Goal: Navigation & Orientation: Find specific page/section

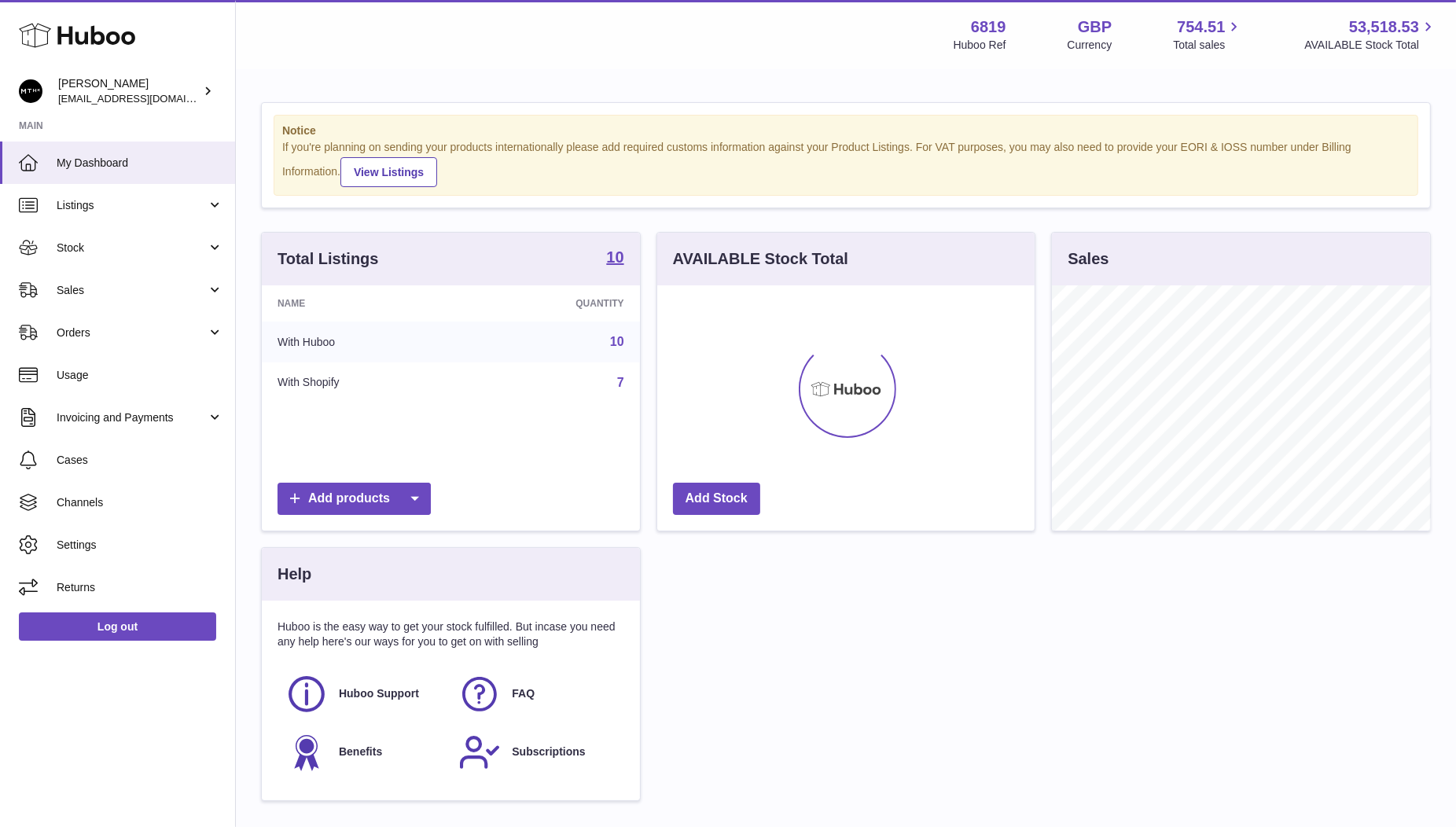
scroll to position [245, 378]
click at [83, 246] on span "Stock" at bounding box center [132, 248] width 150 height 15
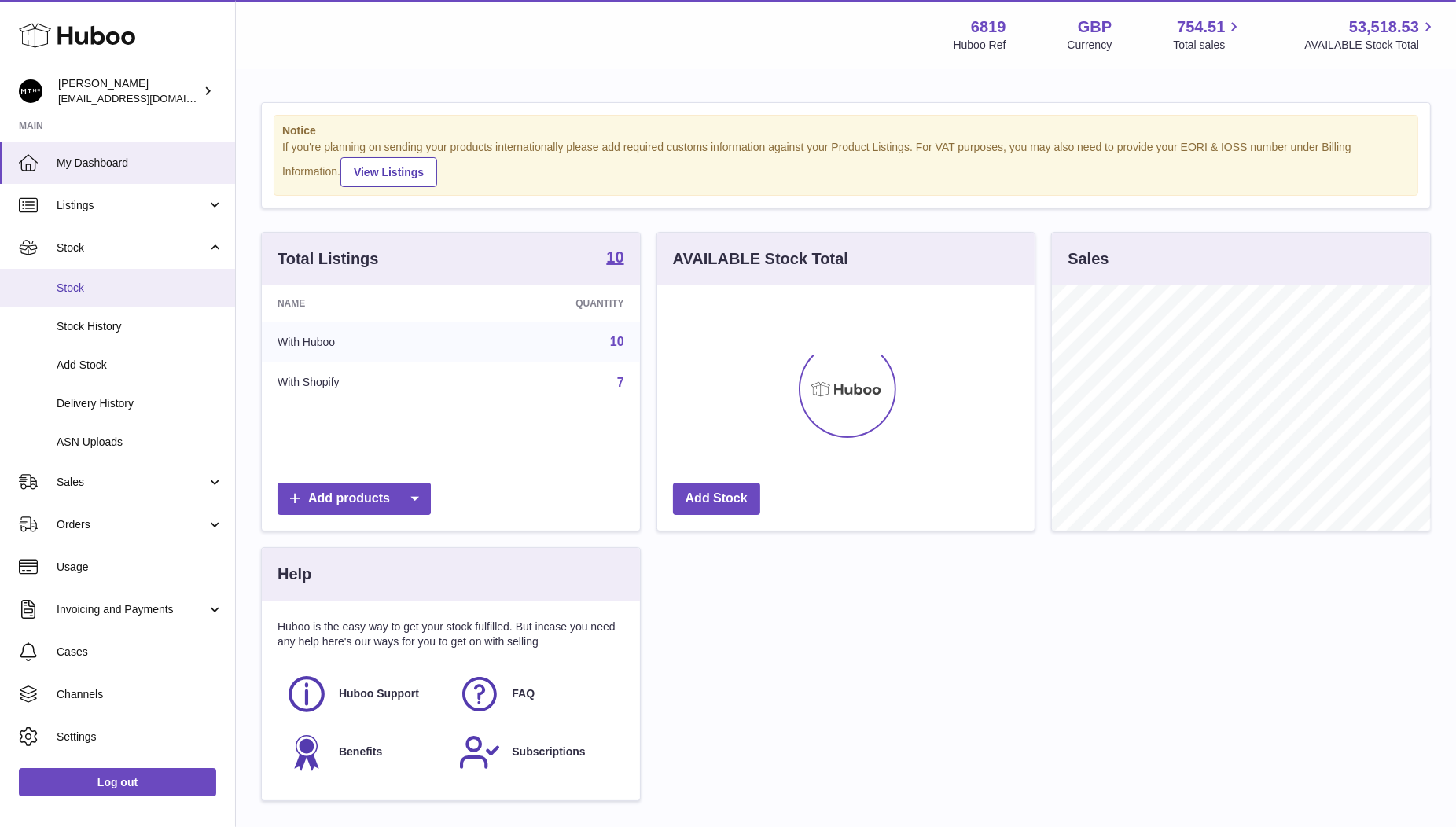
click at [85, 279] on link "Stock" at bounding box center [117, 288] width 235 height 39
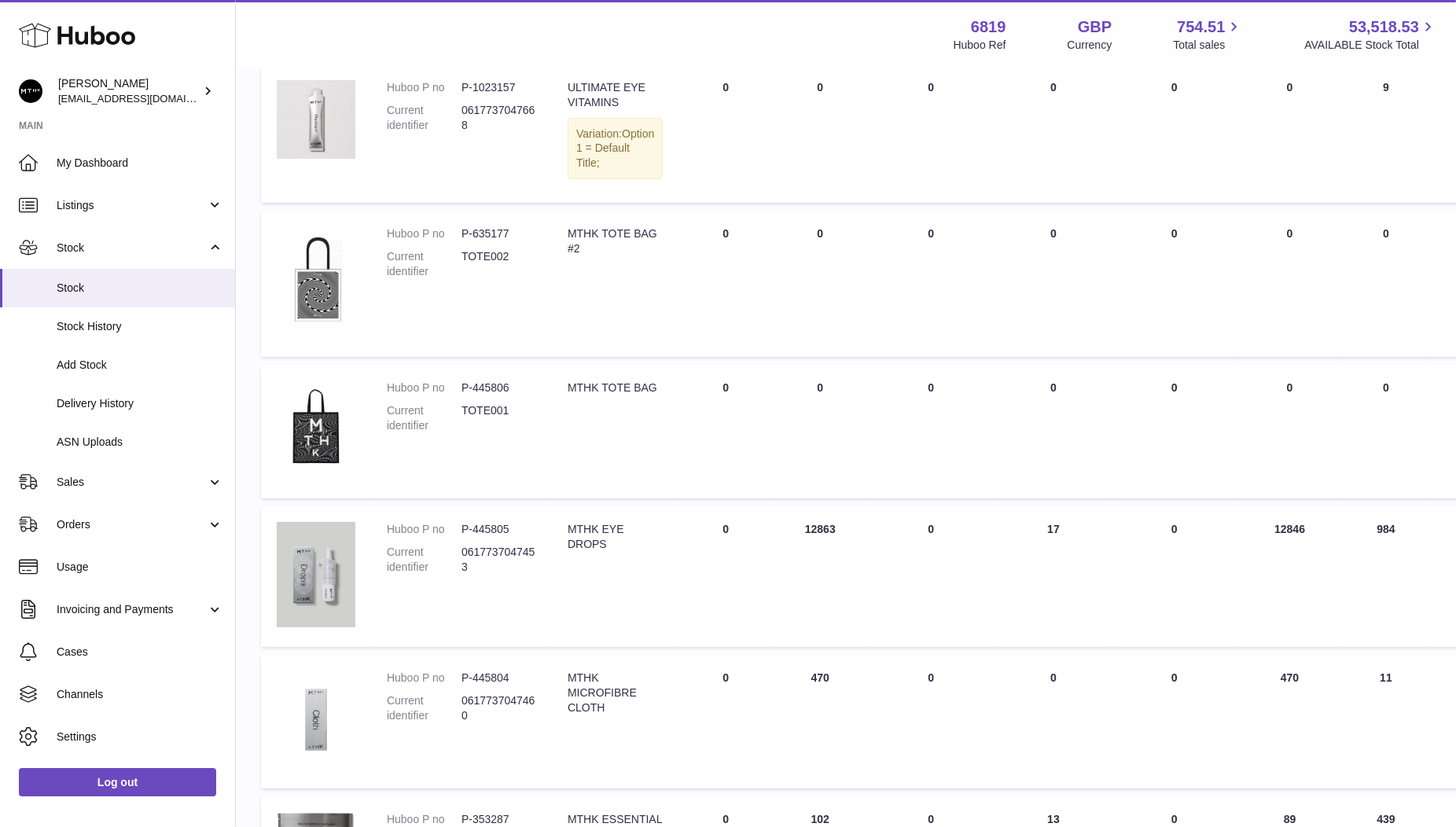
scroll to position [609, 0]
